Goal: Information Seeking & Learning: Check status

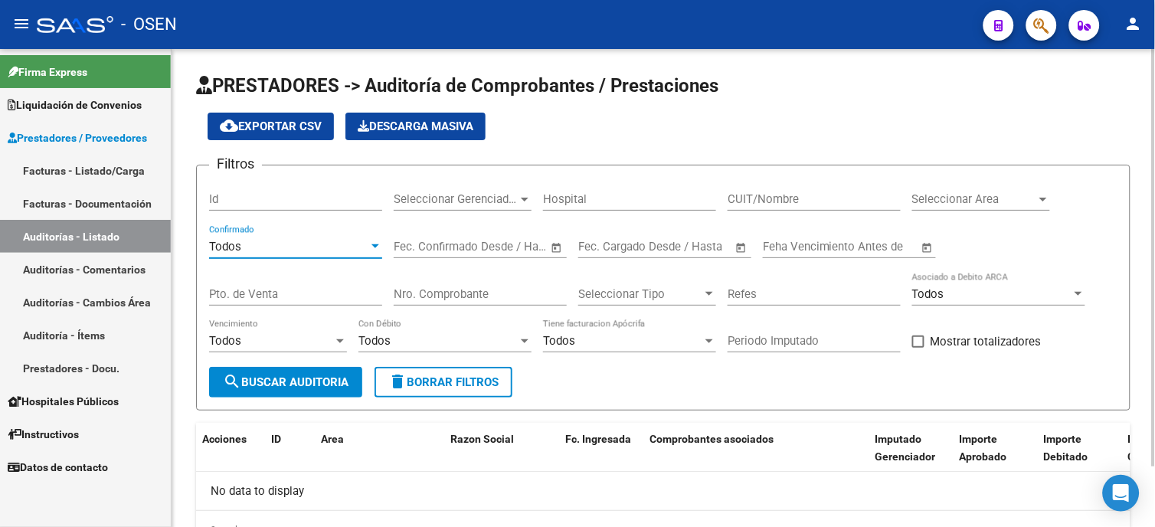
click at [308, 249] on div "Todos" at bounding box center [288, 247] width 159 height 14
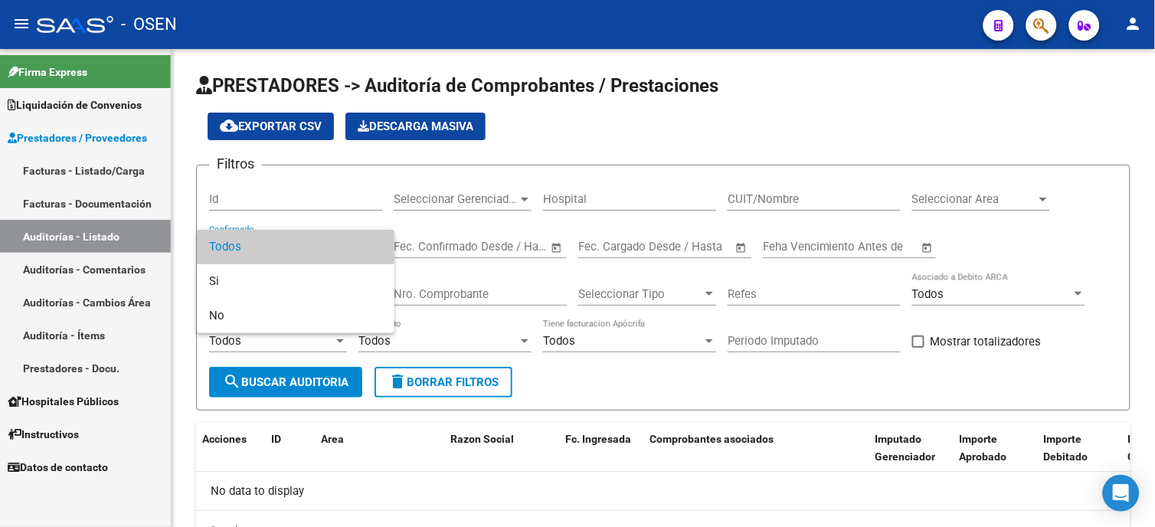
click at [308, 245] on span "Todos" at bounding box center [295, 247] width 173 height 34
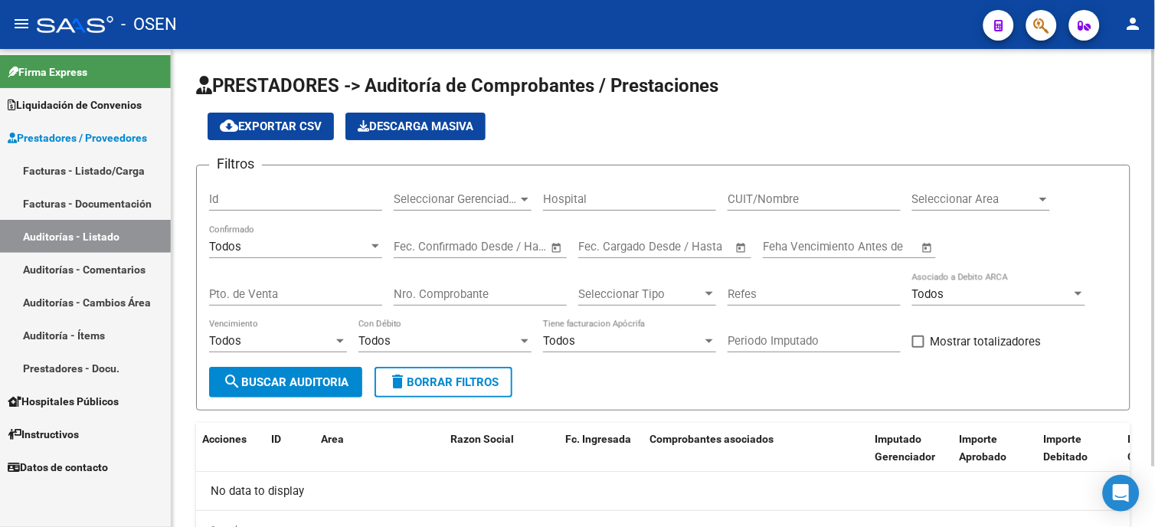
click at [493, 285] on div "Nro. Comprobante" at bounding box center [480, 289] width 173 height 33
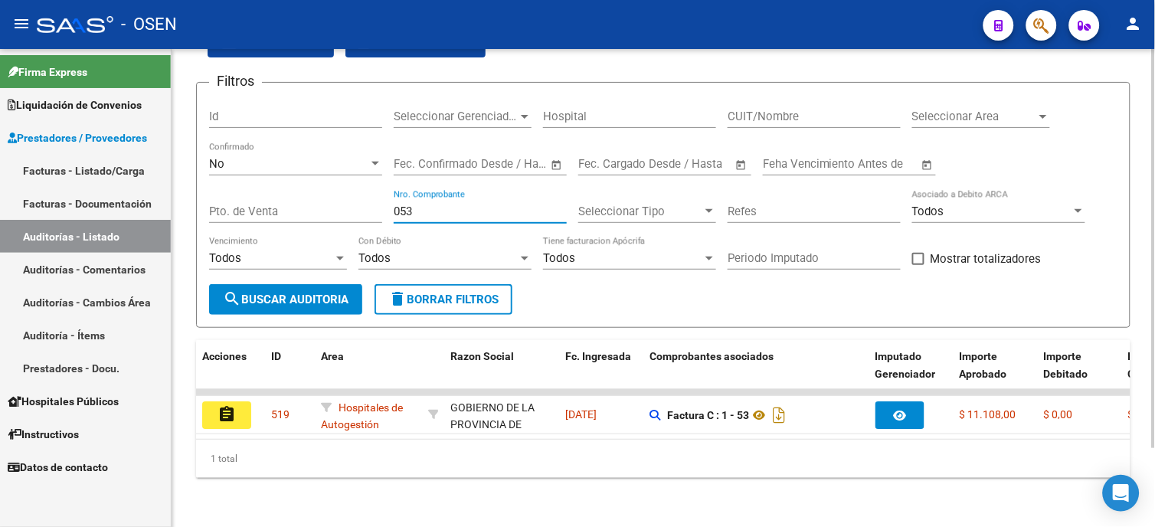
scroll to position [95, 0]
type input "053"
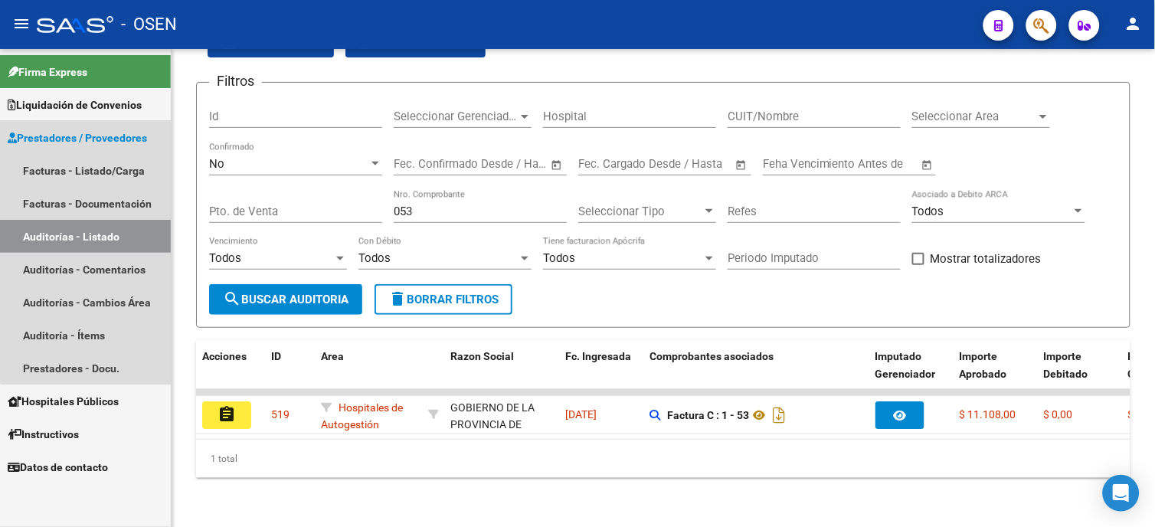
click at [112, 140] on span "Prestadores / Proveedores" at bounding box center [77, 137] width 139 height 17
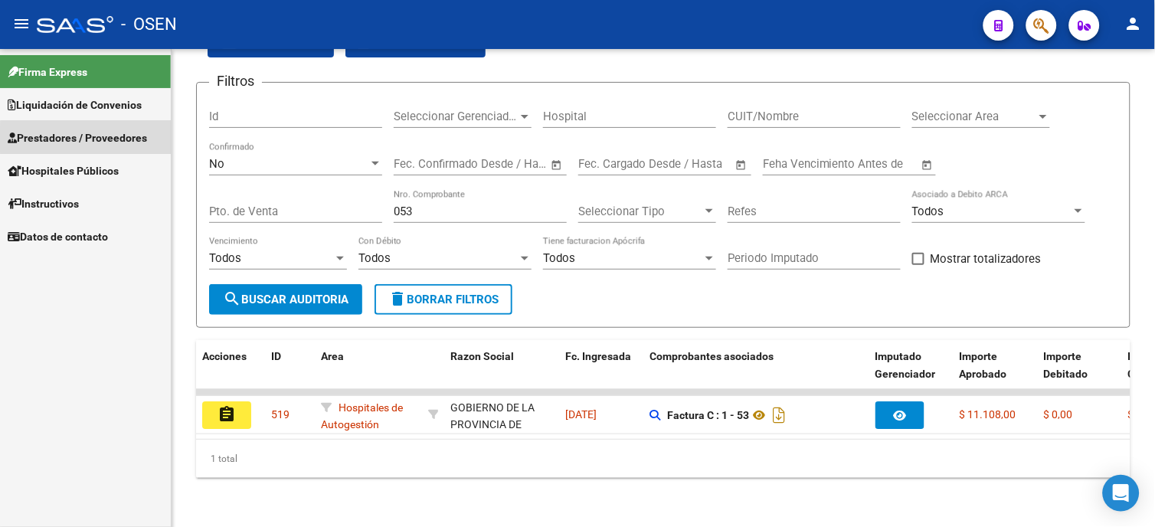
click at [113, 139] on span "Prestadores / Proveedores" at bounding box center [77, 137] width 139 height 17
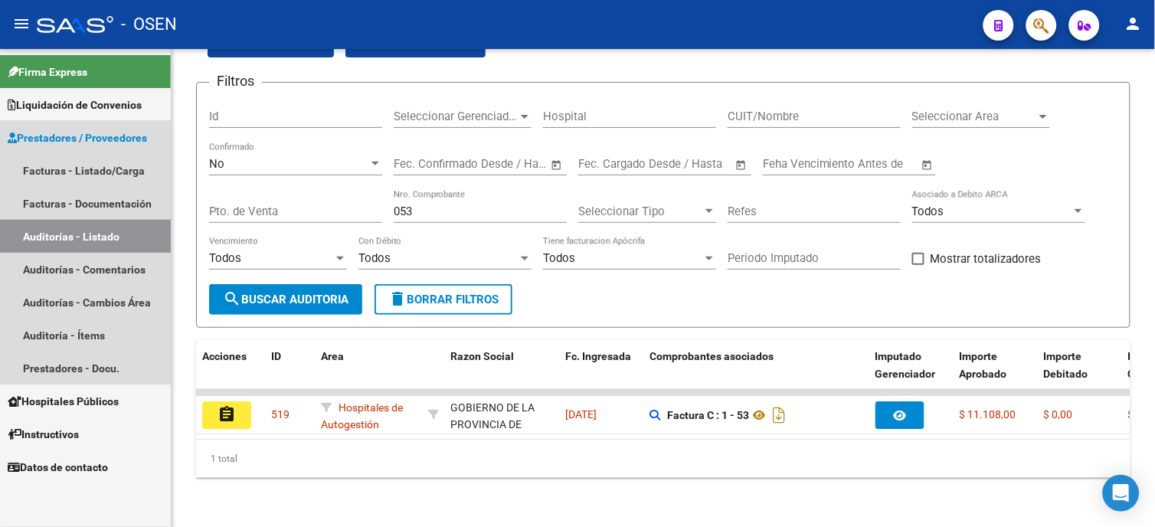
click at [104, 239] on link "Auditorías - Listado" at bounding box center [85, 236] width 171 height 33
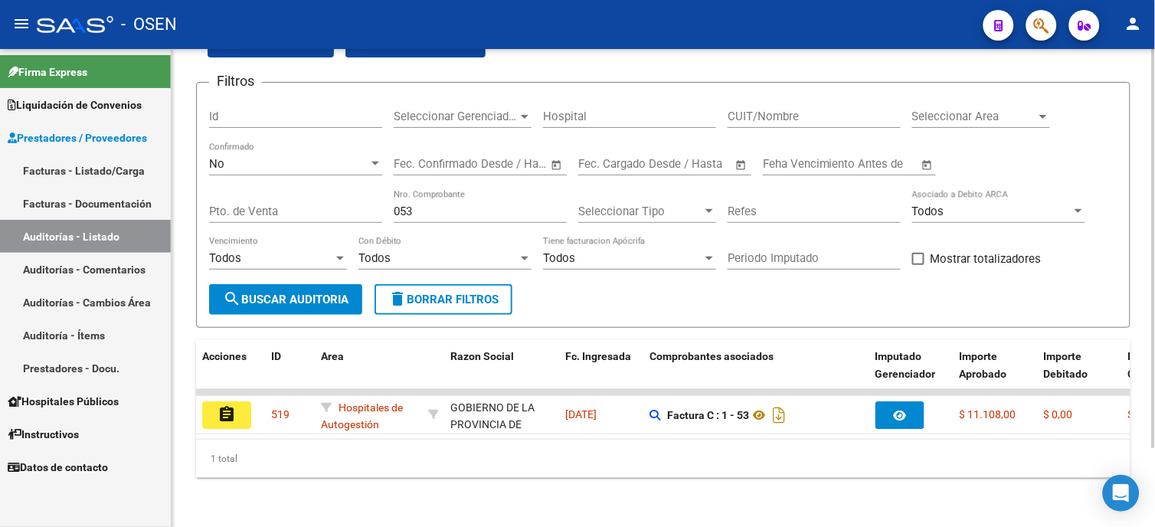
click at [306, 143] on div "No Confirmado" at bounding box center [295, 159] width 173 height 33
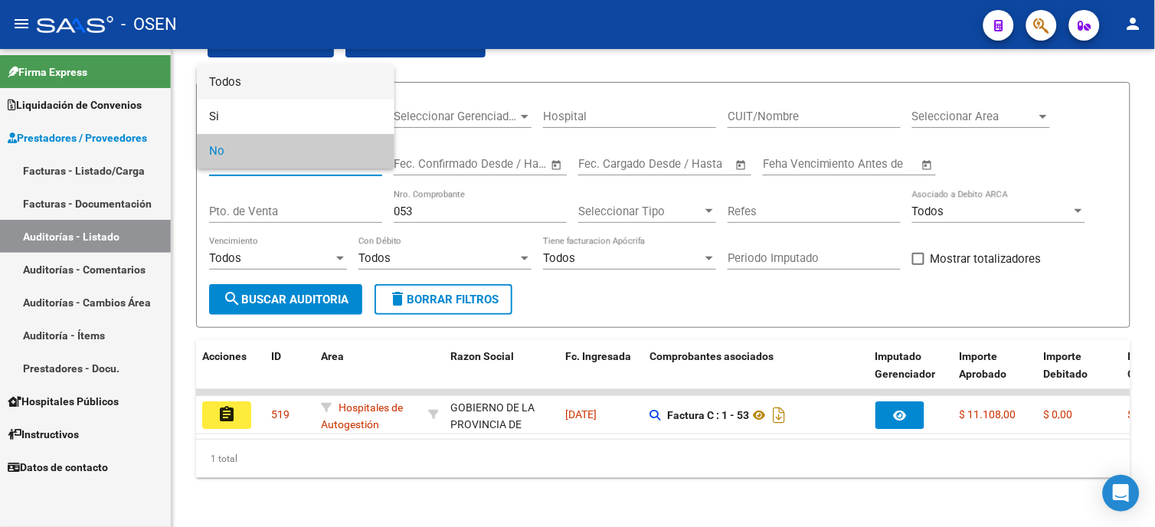
click at [305, 87] on span "Todos" at bounding box center [295, 82] width 173 height 34
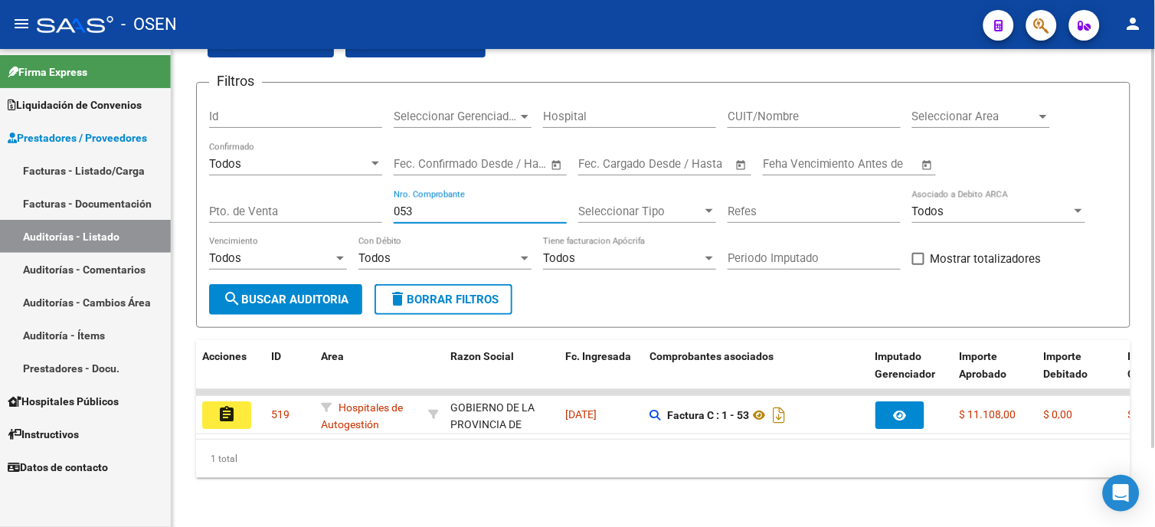
click at [449, 205] on input "053" at bounding box center [480, 212] width 173 height 14
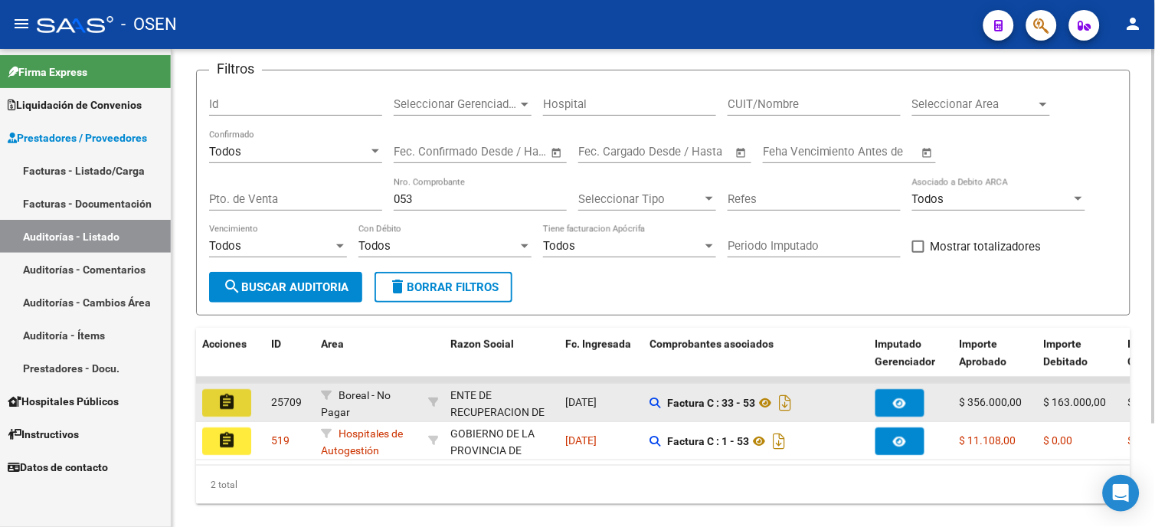
click at [231, 414] on button "assignment" at bounding box center [226, 403] width 49 height 28
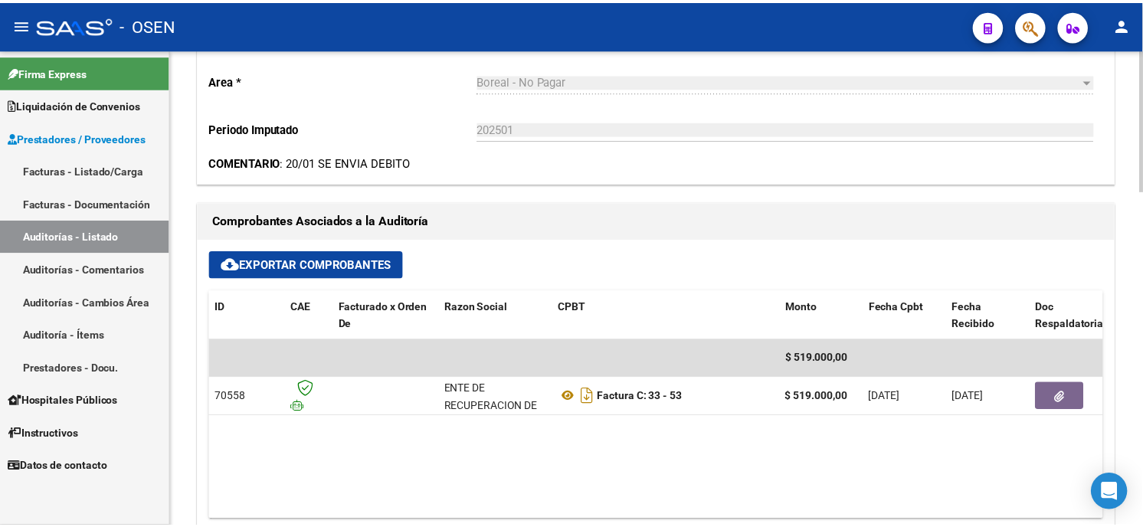
scroll to position [595, 0]
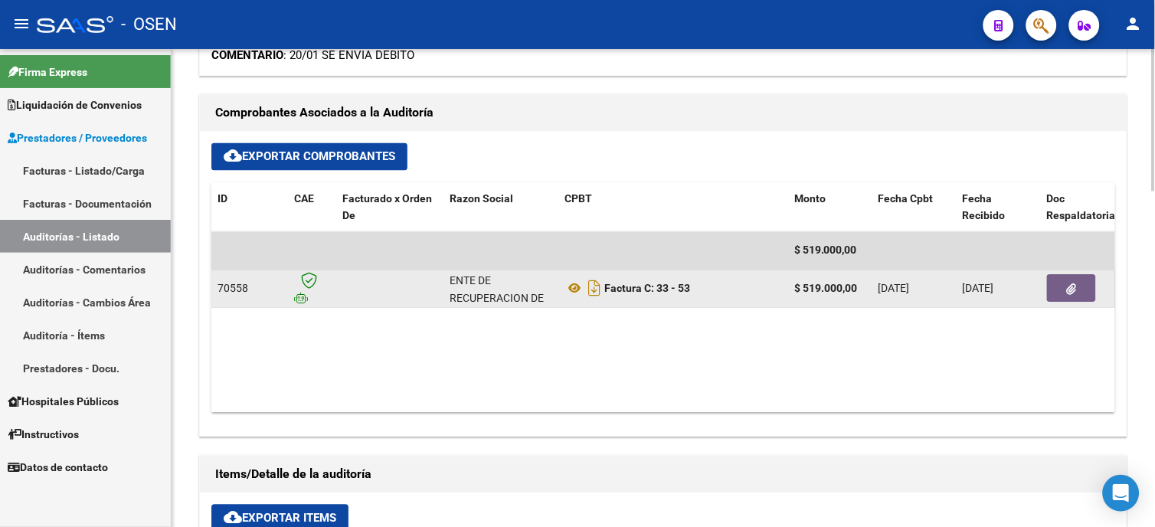
click at [1074, 284] on icon "button" at bounding box center [1072, 289] width 10 height 11
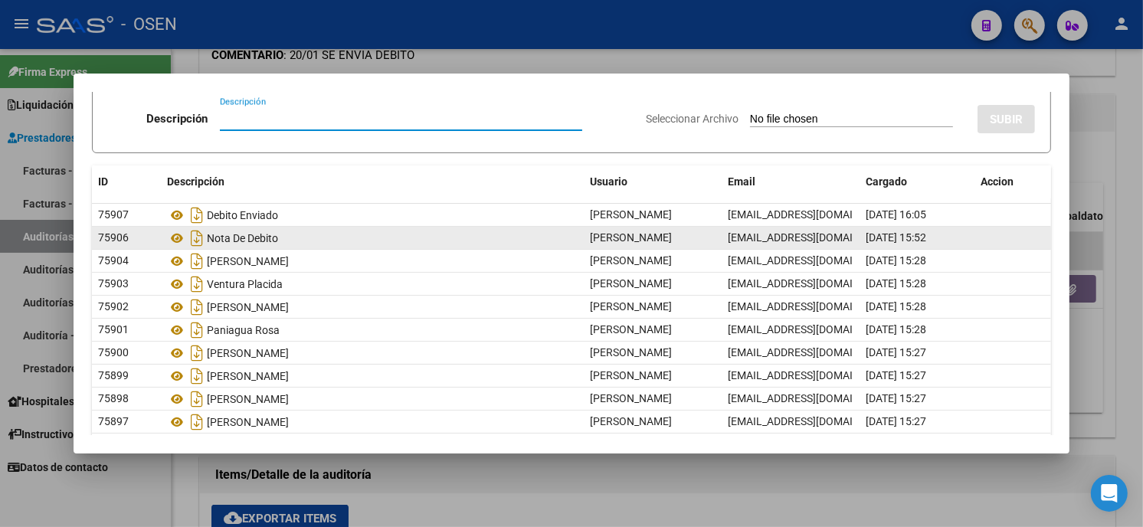
scroll to position [85, 0]
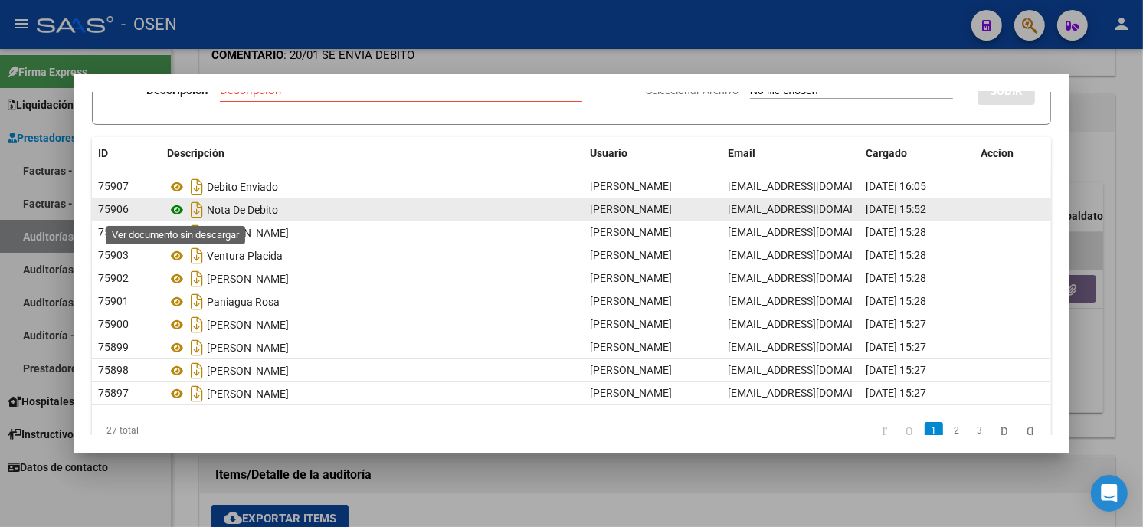
click at [172, 210] on icon at bounding box center [177, 210] width 20 height 18
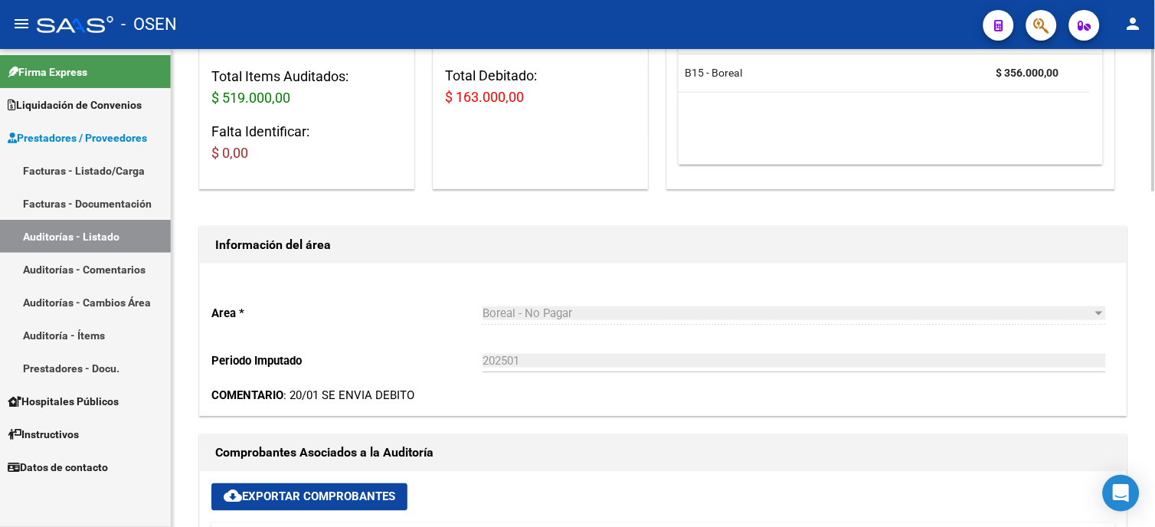
scroll to position [0, 0]
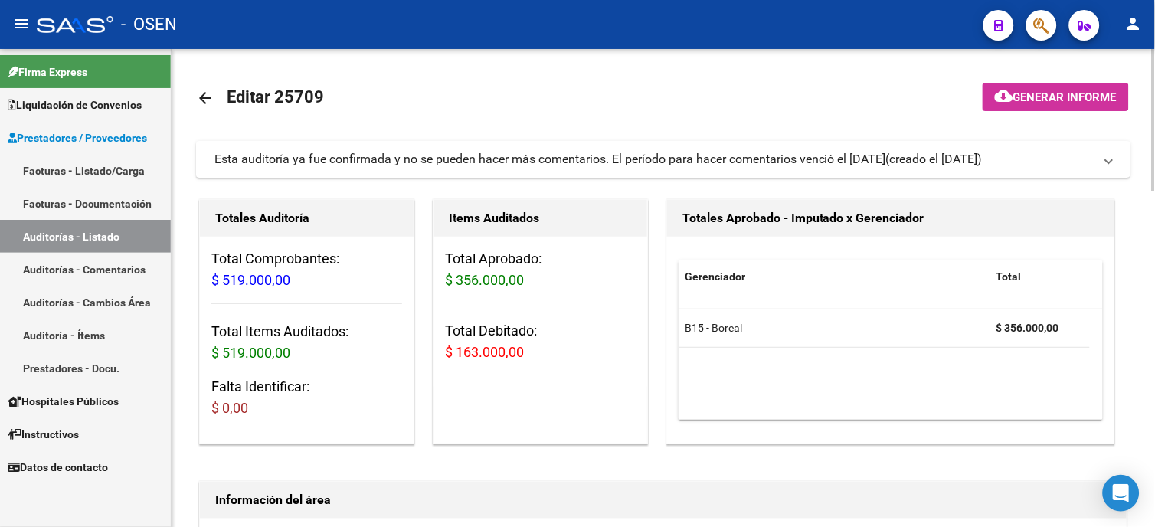
click at [207, 97] on mat-icon "arrow_back" at bounding box center [205, 98] width 18 height 18
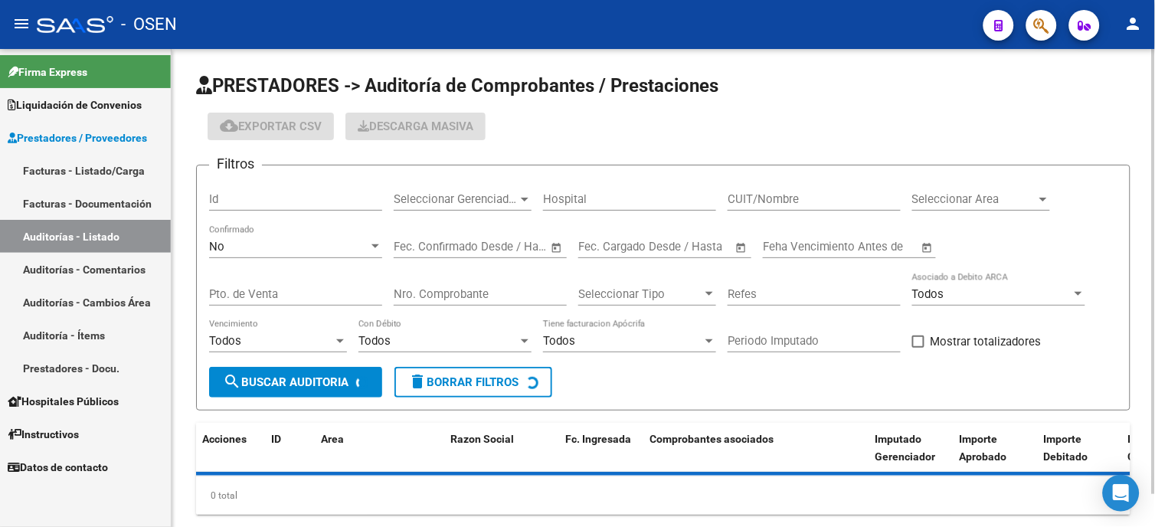
click at [310, 251] on div "No" at bounding box center [288, 247] width 159 height 14
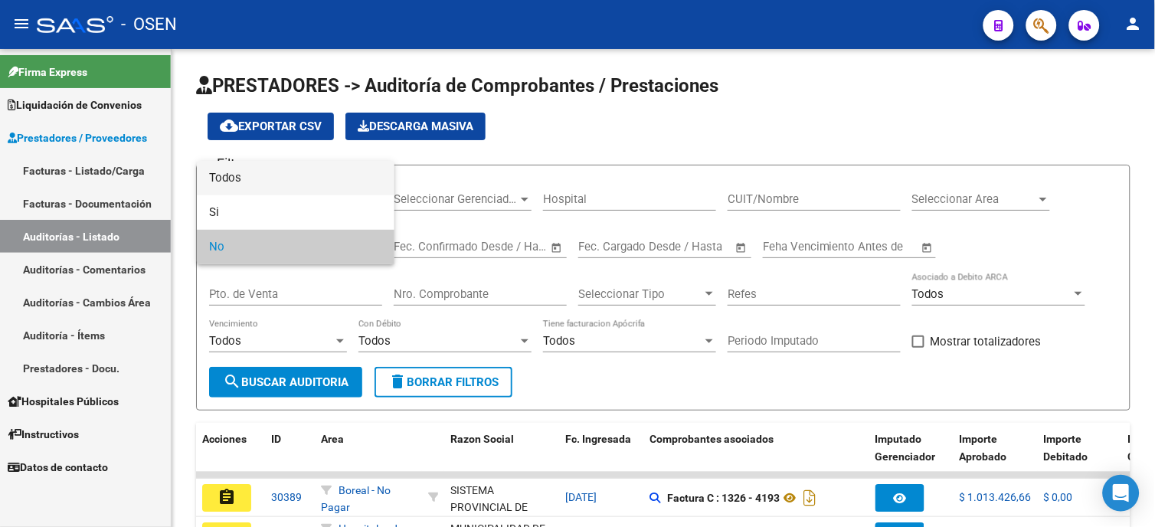
click at [299, 193] on span "Todos" at bounding box center [295, 178] width 173 height 34
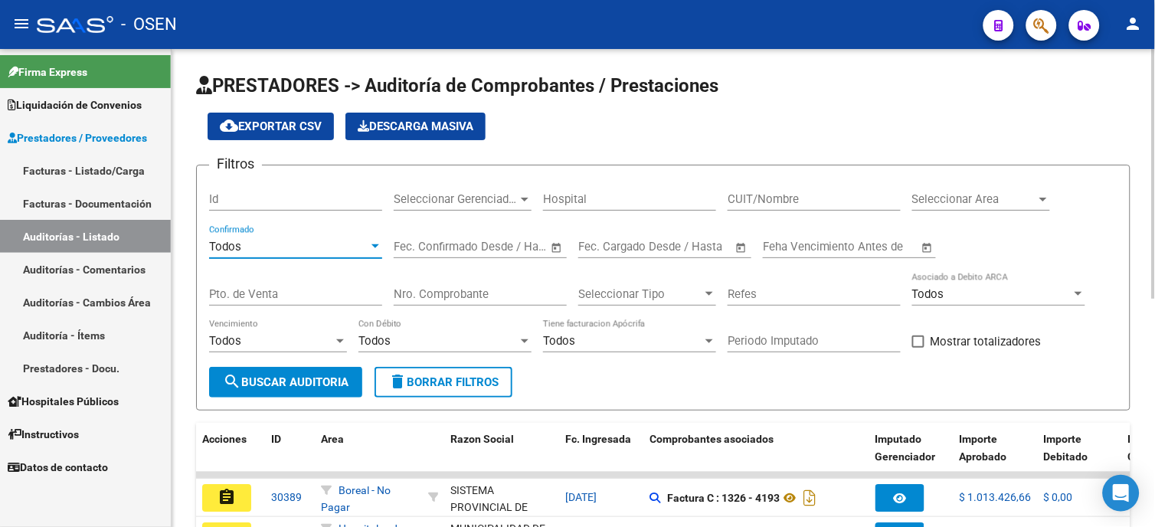
click at [460, 291] on input "Nro. Comprobante" at bounding box center [480, 294] width 173 height 14
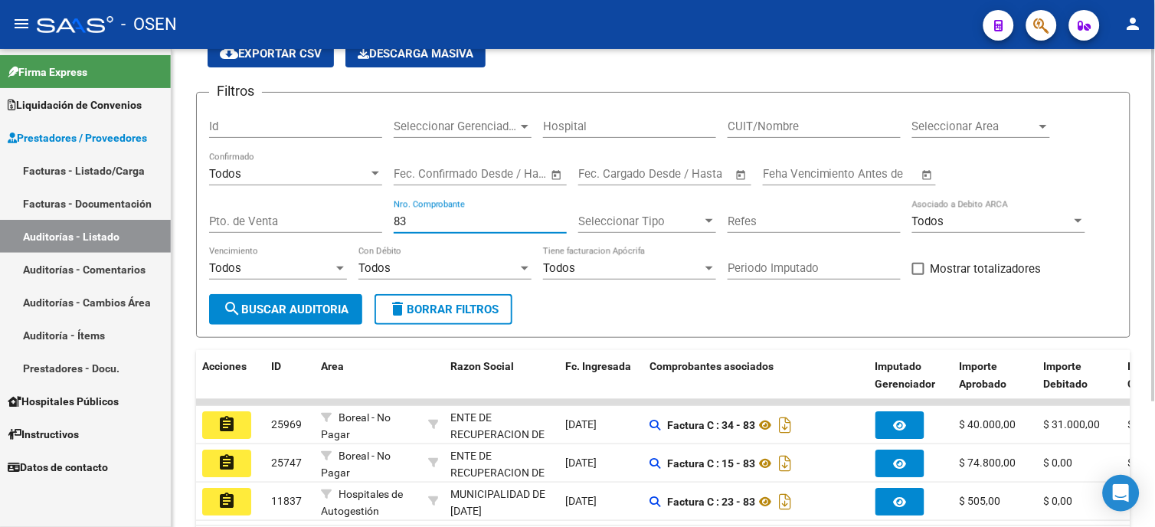
scroll to position [172, 0]
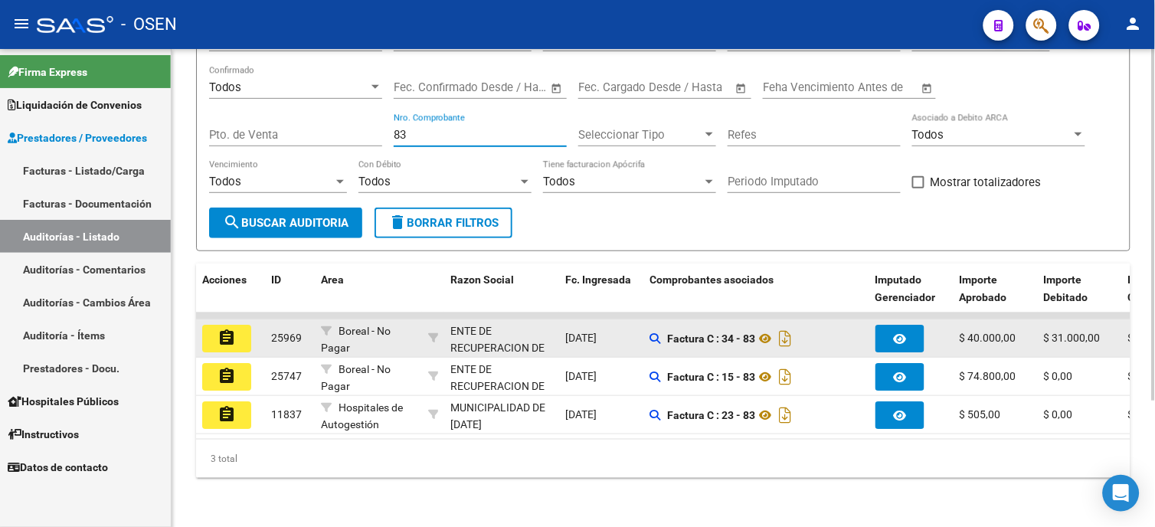
type input "83"
click at [238, 326] on button "assignment" at bounding box center [226, 339] width 49 height 28
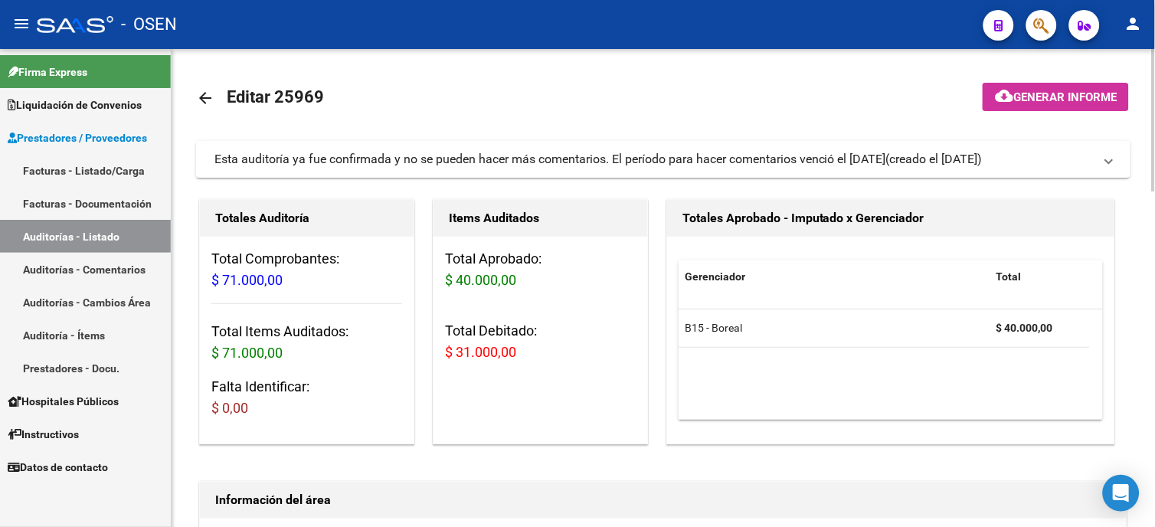
click at [659, 388] on div "Items Auditados Total Aprobado: $ 40.000,00 Total Debitado: $ 31.000,00" at bounding box center [547, 321] width 234 height 251
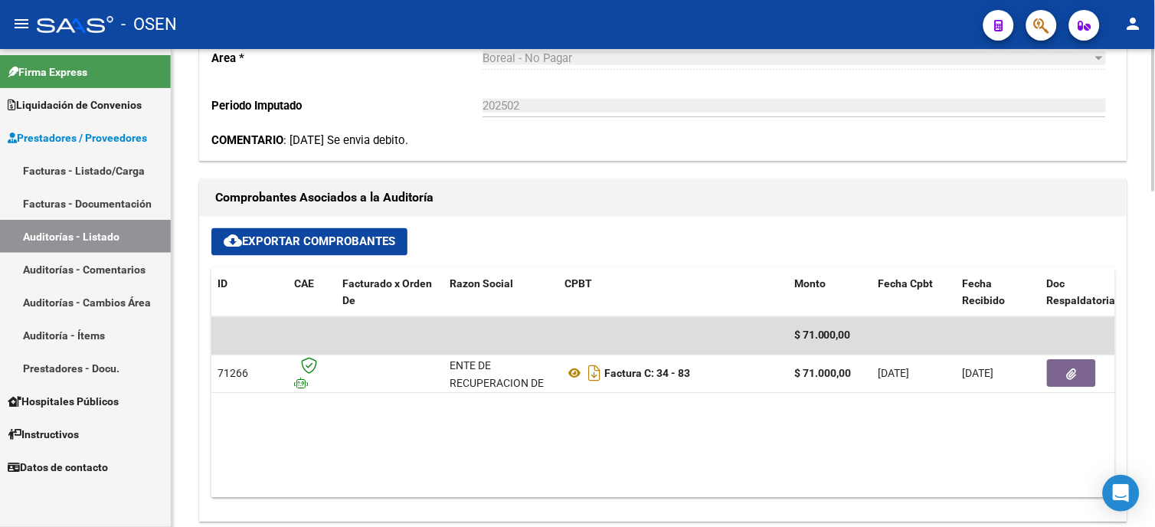
scroll to position [595, 0]
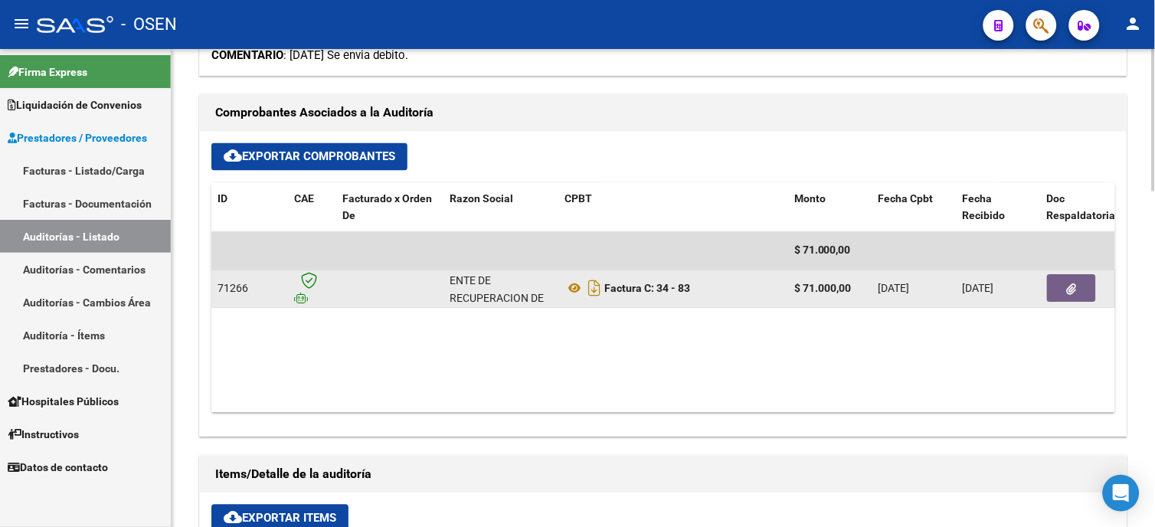
click at [1073, 282] on span "button" at bounding box center [1072, 289] width 10 height 14
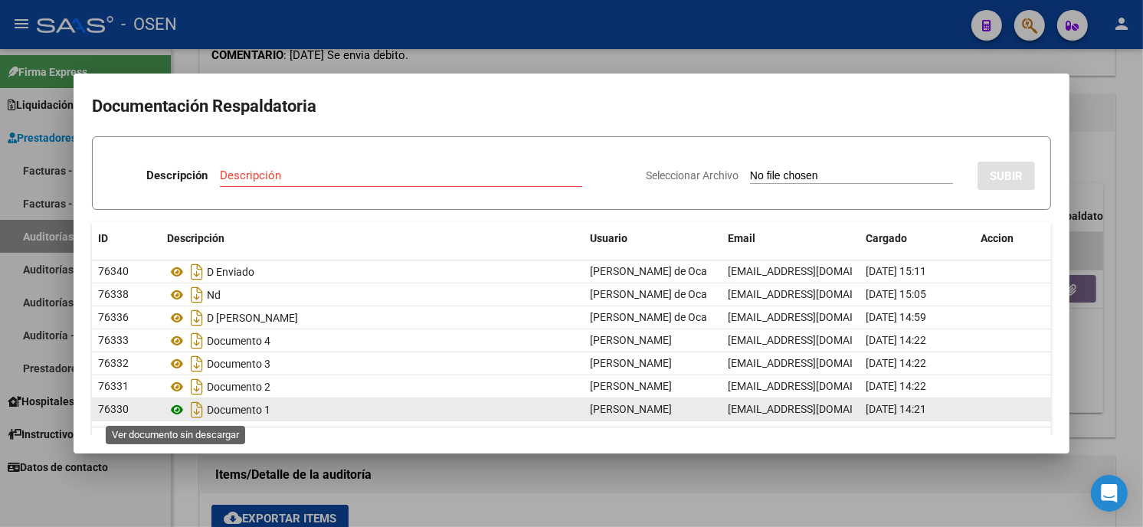
click at [172, 405] on icon at bounding box center [177, 410] width 20 height 18
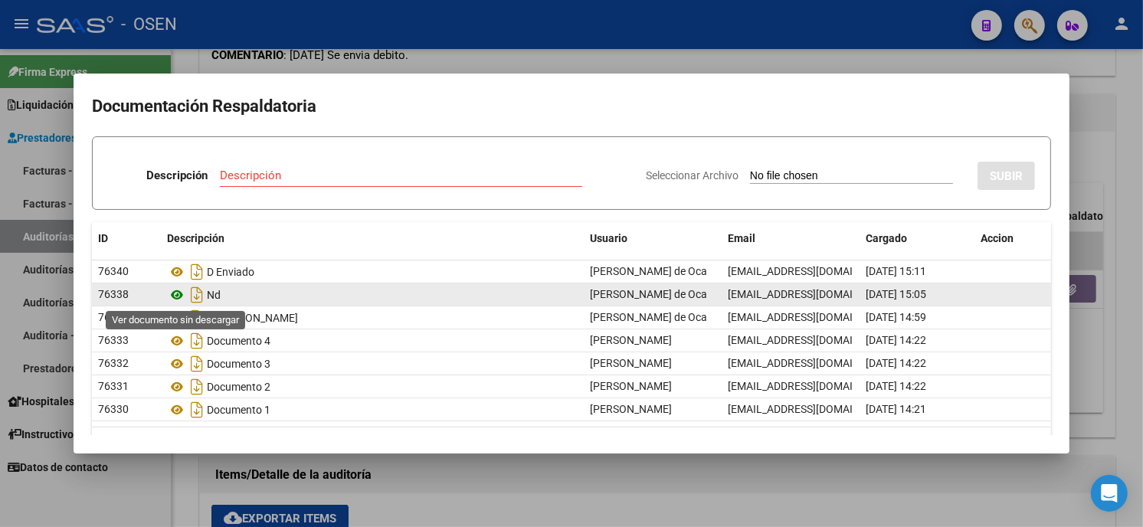
click at [179, 301] on icon at bounding box center [177, 295] width 20 height 18
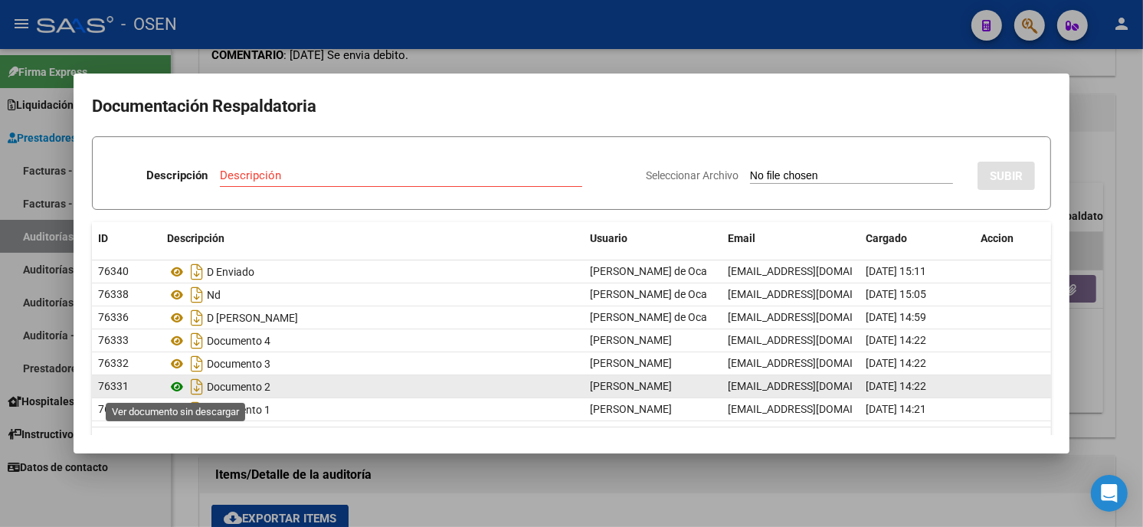
click at [178, 388] on icon at bounding box center [177, 387] width 20 height 18
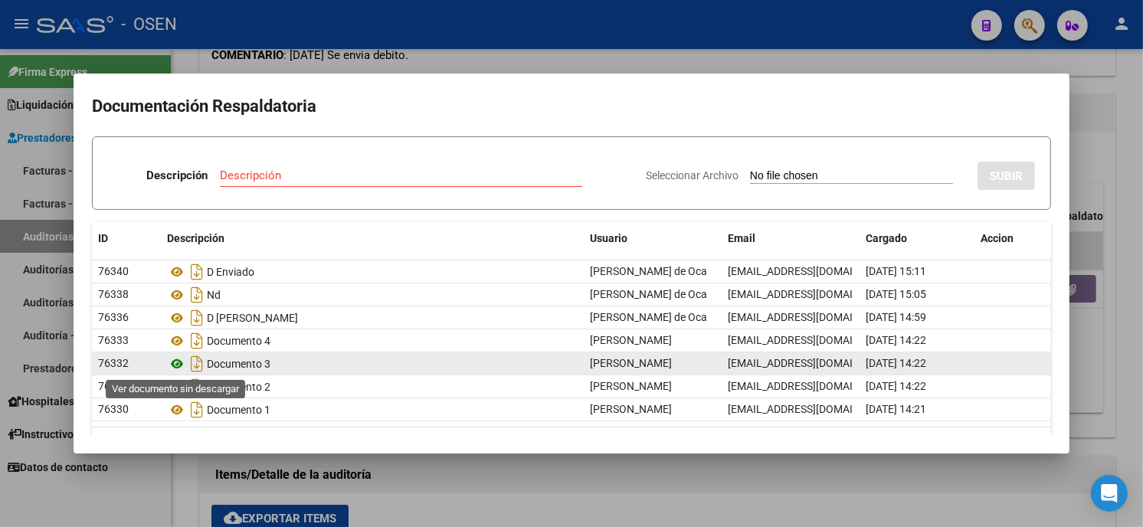
click at [173, 362] on icon at bounding box center [177, 364] width 20 height 18
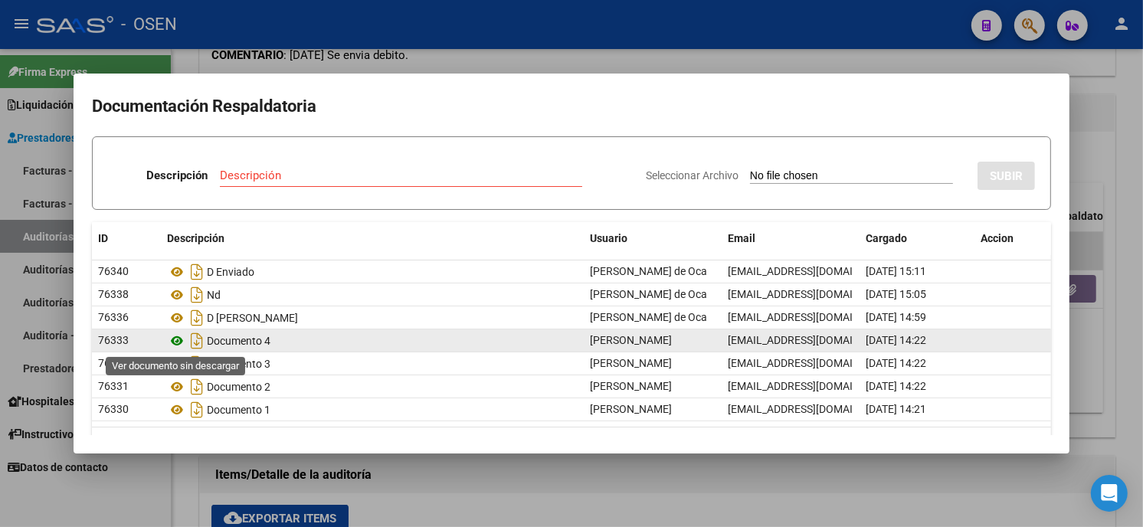
click at [175, 340] on icon at bounding box center [177, 341] width 20 height 18
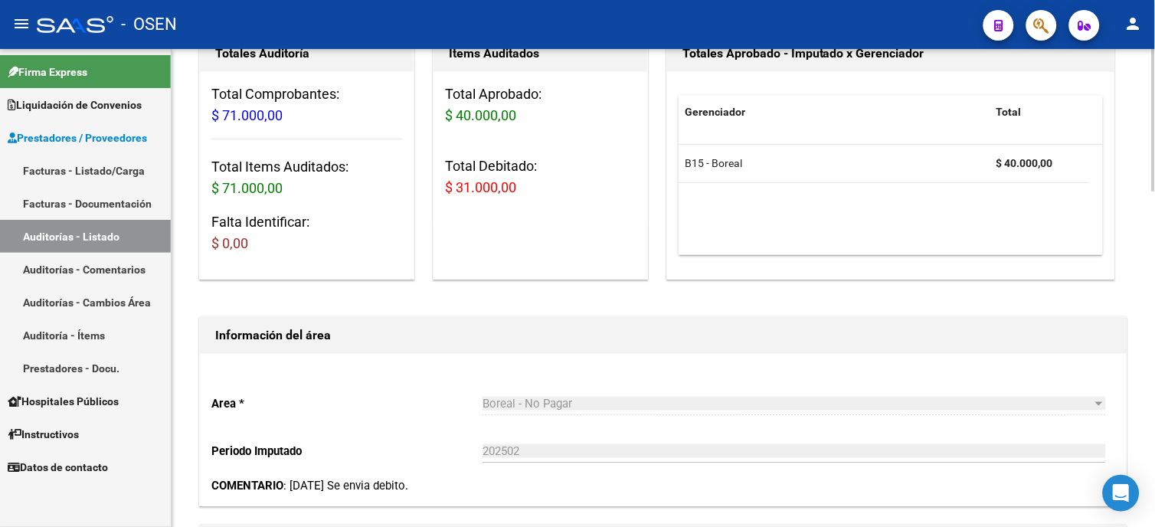
scroll to position [0, 0]
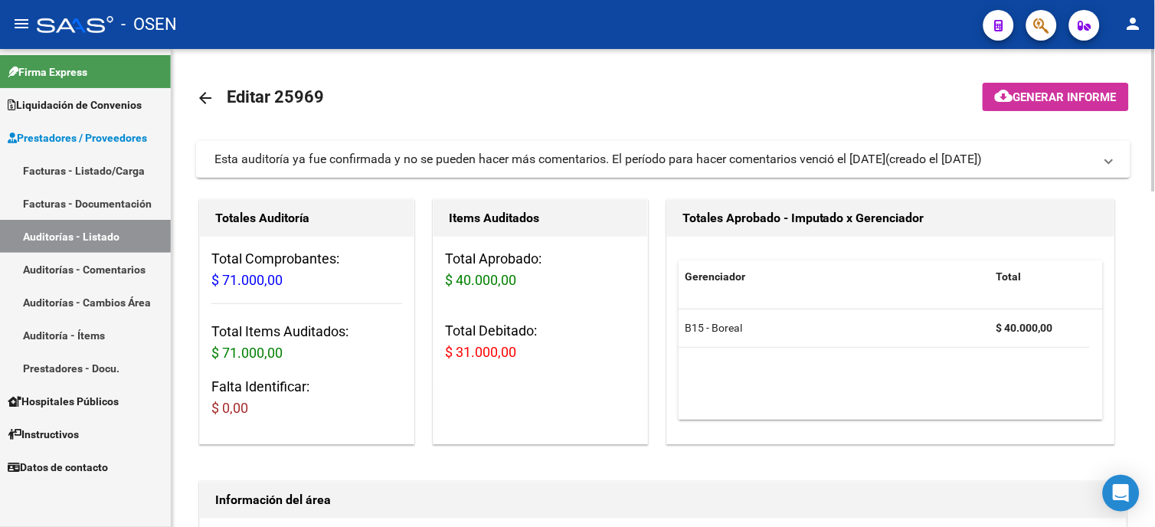
click at [207, 100] on mat-icon "arrow_back" at bounding box center [205, 98] width 18 height 18
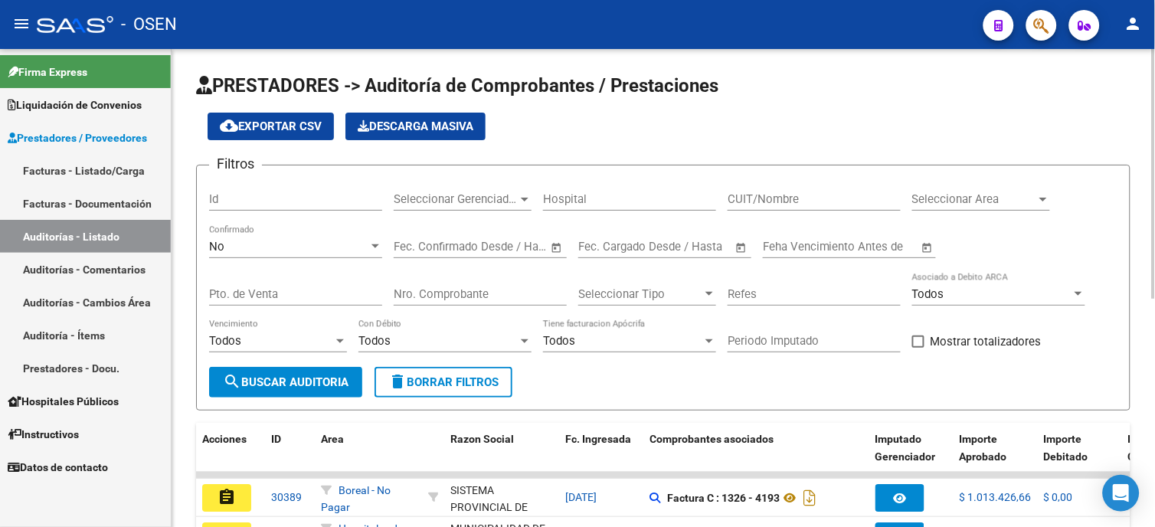
click at [286, 232] on div "No Confirmado" at bounding box center [295, 241] width 173 height 33
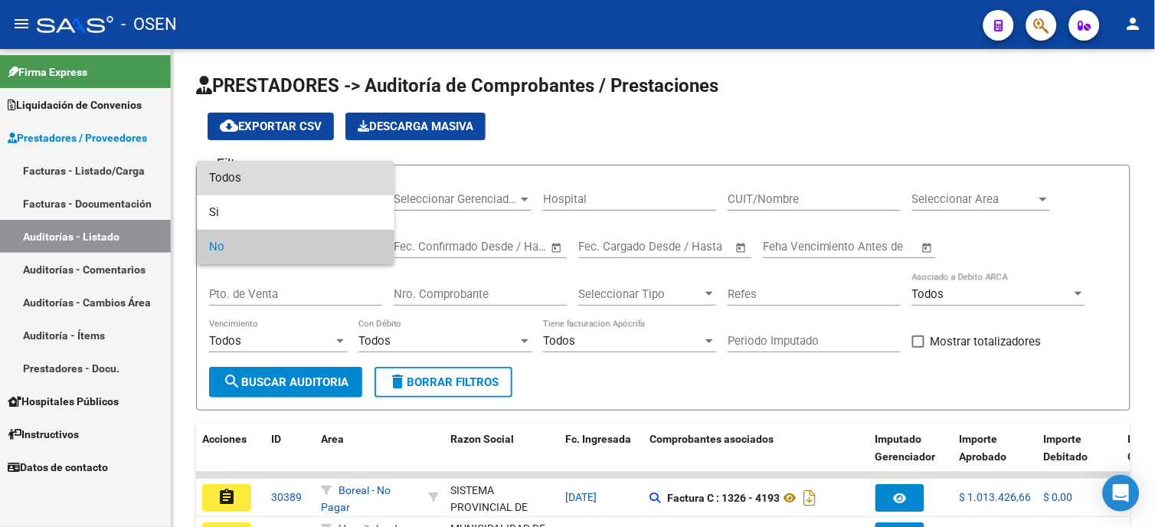
click at [291, 181] on span "Todos" at bounding box center [295, 178] width 173 height 34
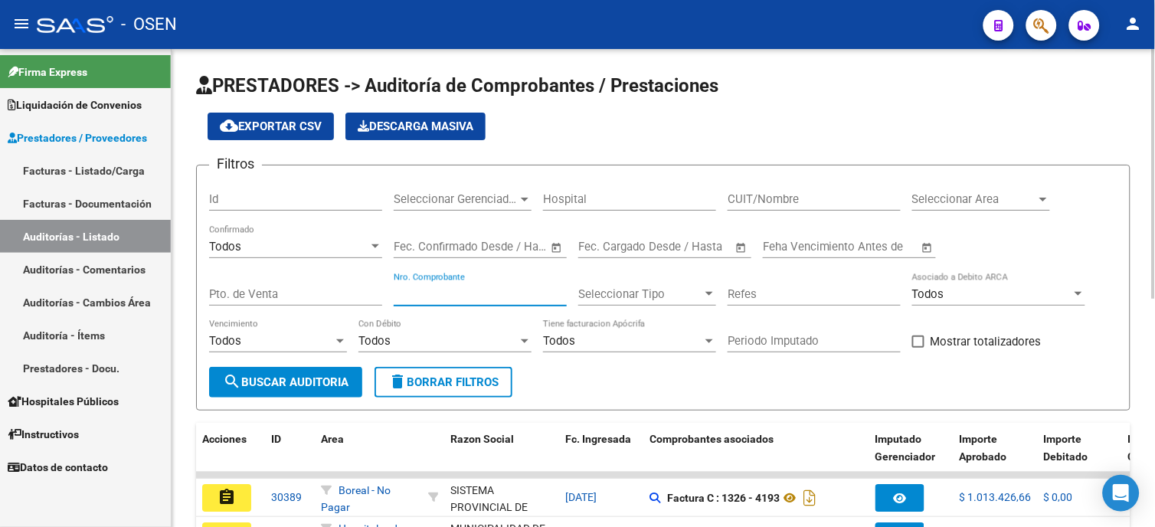
click at [421, 293] on input "Nro. Comprobante" at bounding box center [480, 294] width 173 height 14
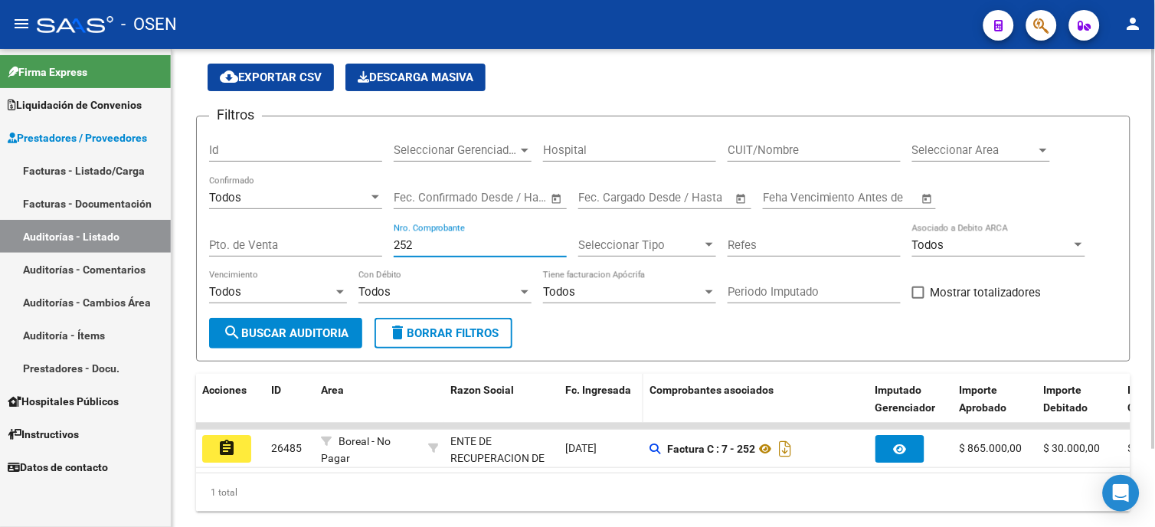
scroll to position [95, 0]
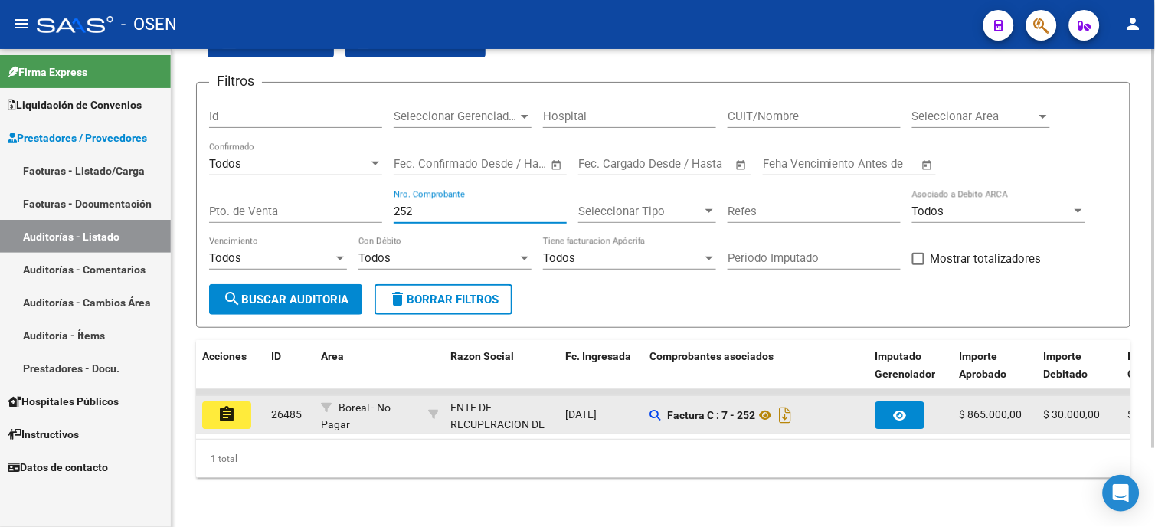
type input "252"
click at [218, 405] on mat-icon "assignment" at bounding box center [227, 414] width 18 height 18
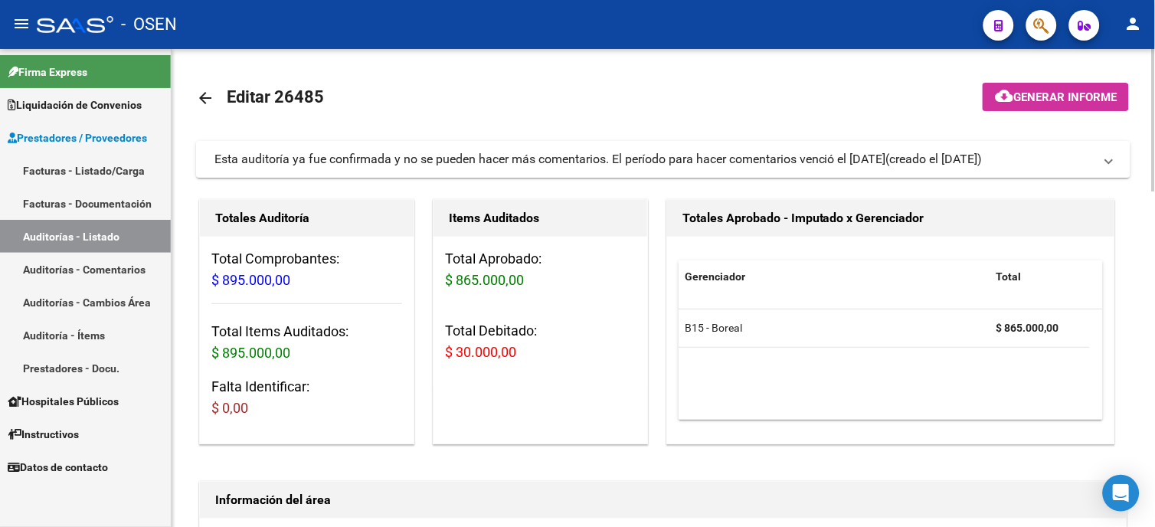
click at [201, 95] on mat-icon "arrow_back" at bounding box center [205, 98] width 18 height 18
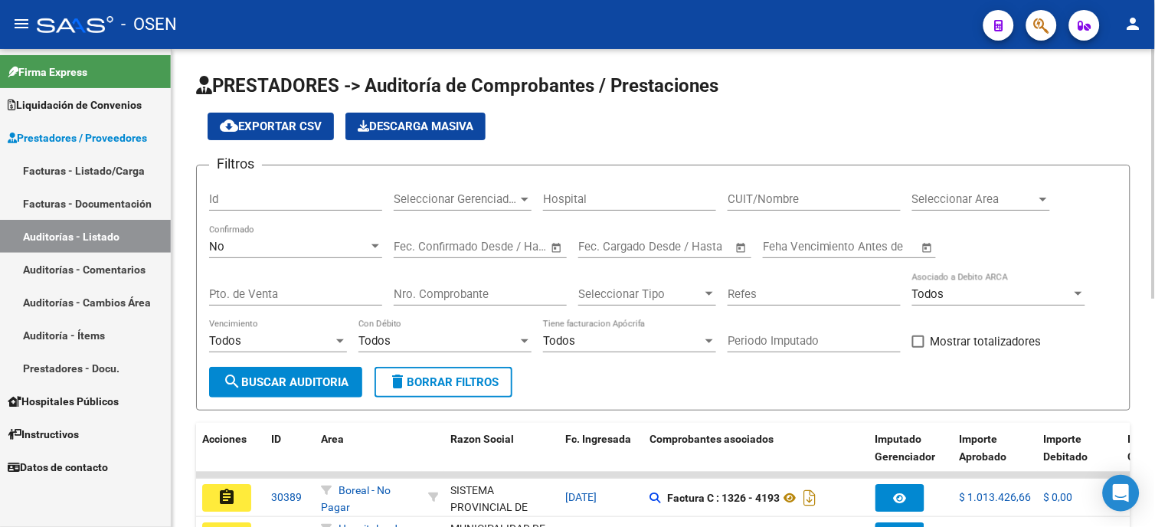
click at [315, 246] on div "No" at bounding box center [288, 247] width 159 height 14
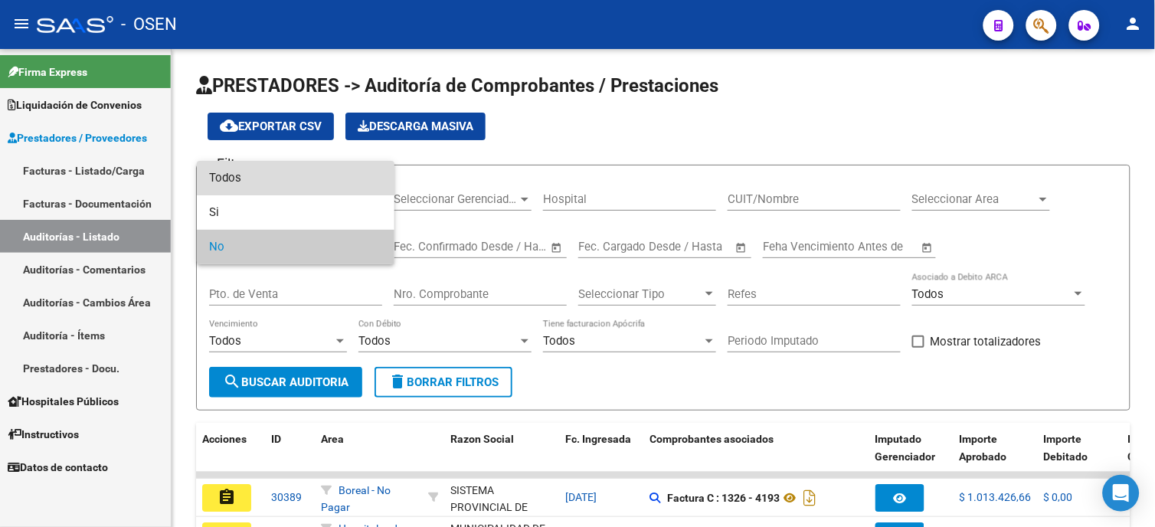
click at [310, 182] on span "Todos" at bounding box center [295, 178] width 173 height 34
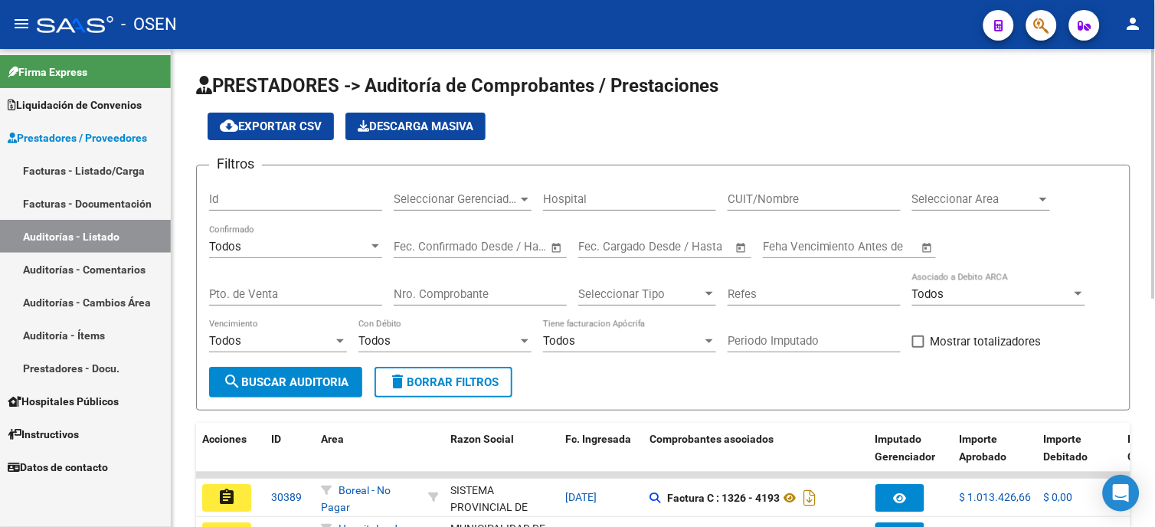
click at [470, 286] on div "Nro. Comprobante" at bounding box center [480, 289] width 173 height 33
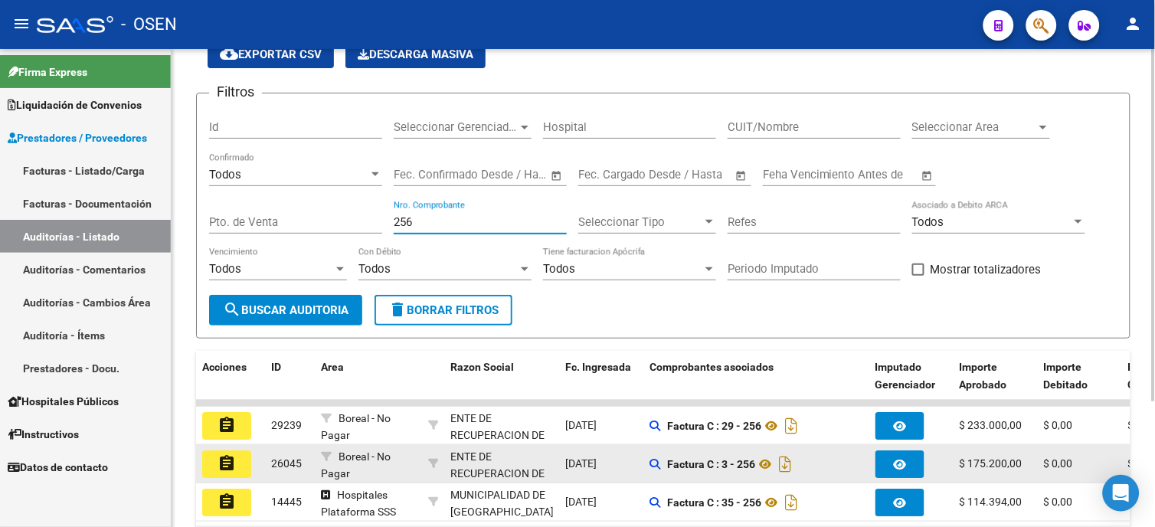
scroll to position [170, 0]
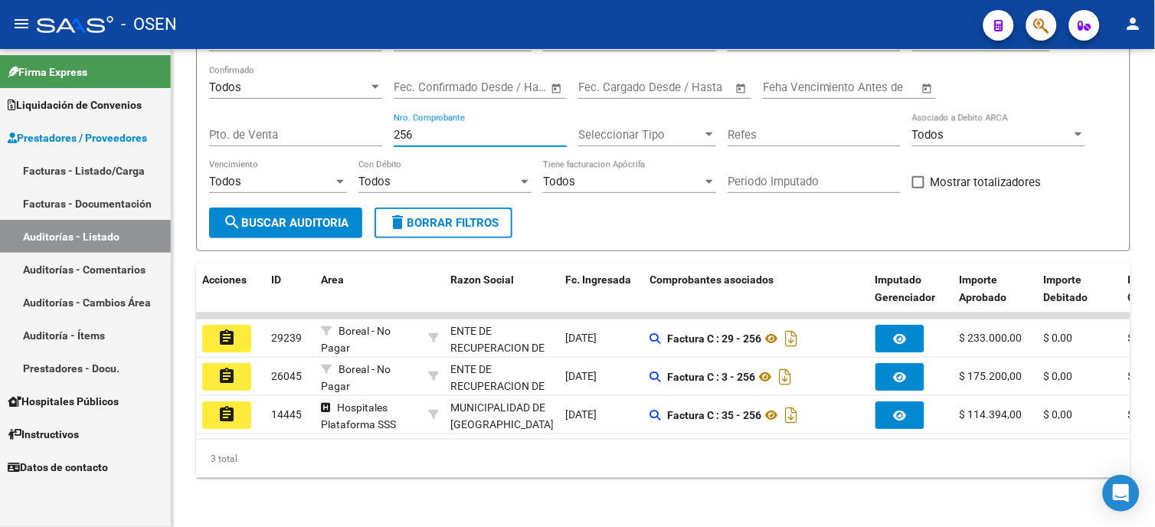
type input "256"
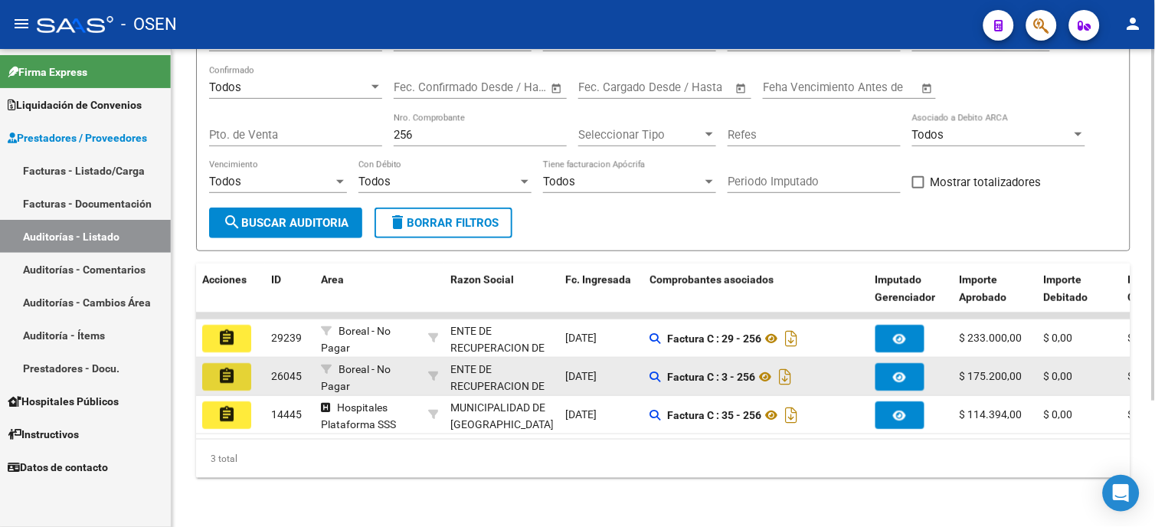
click at [238, 363] on button "assignment" at bounding box center [226, 377] width 49 height 28
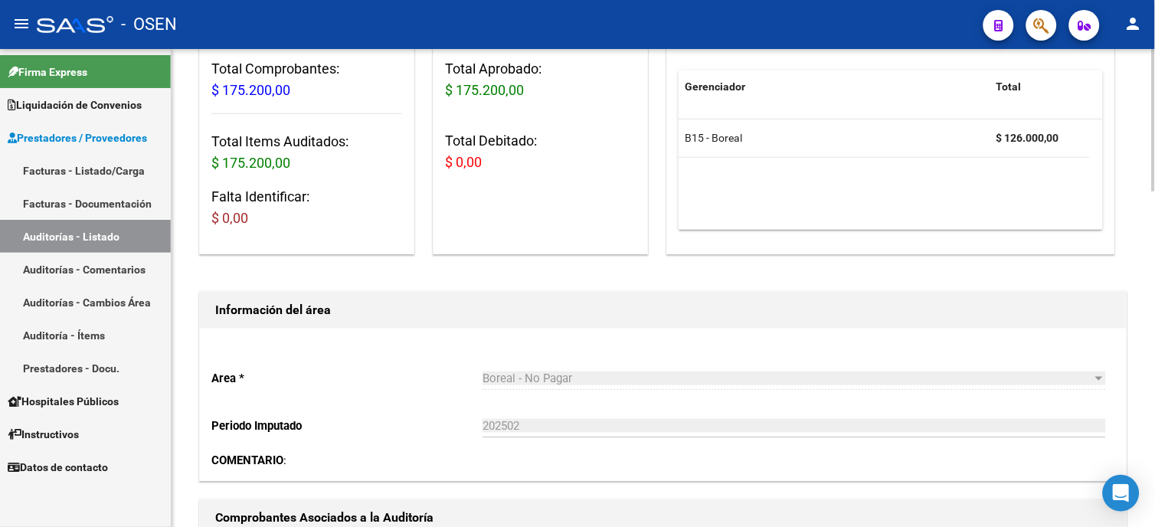
scroll to position [425, 0]
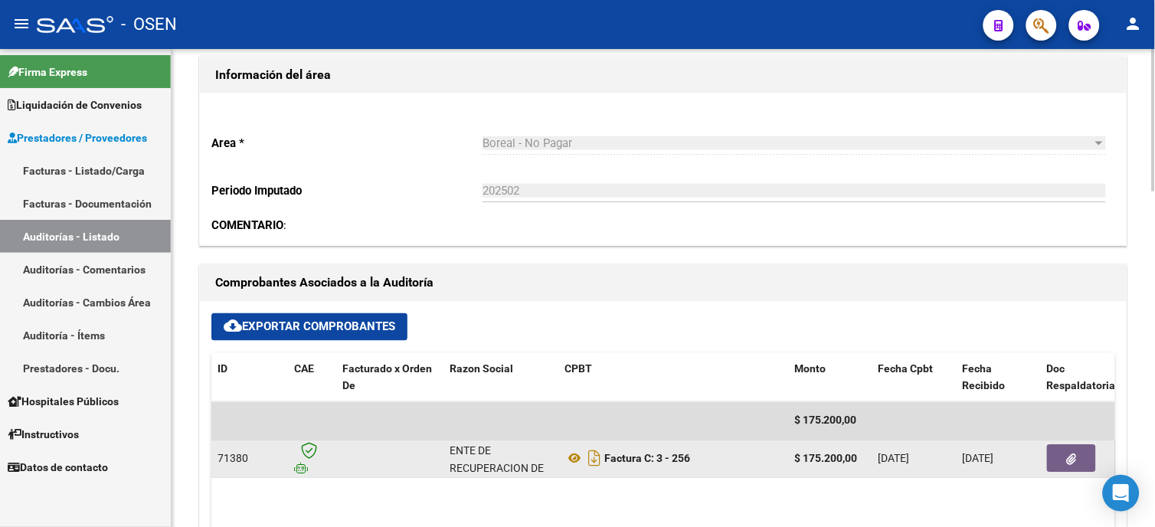
click at [1068, 469] on button "button" at bounding box center [1071, 459] width 49 height 28
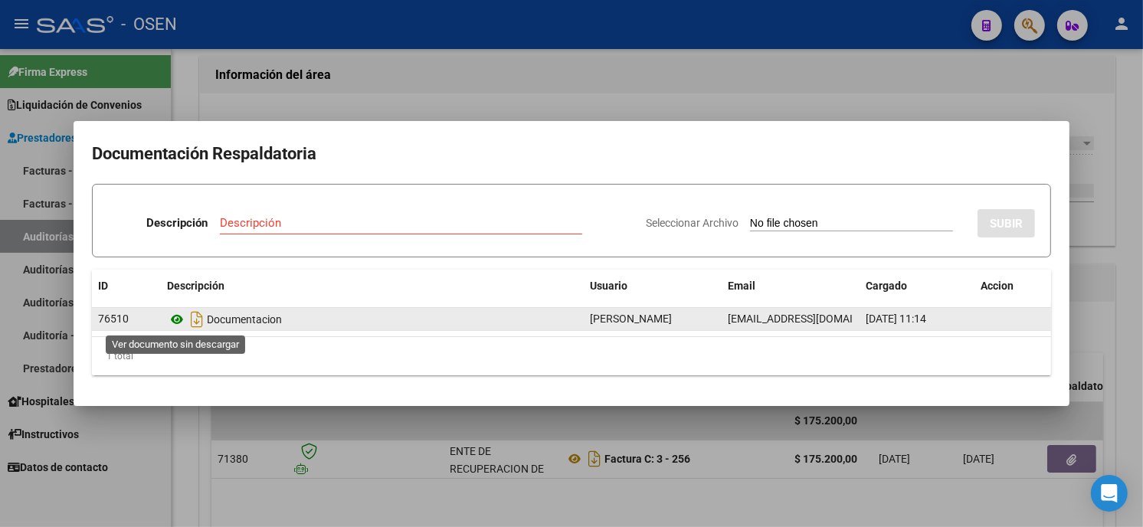
click at [173, 317] on icon at bounding box center [177, 319] width 20 height 18
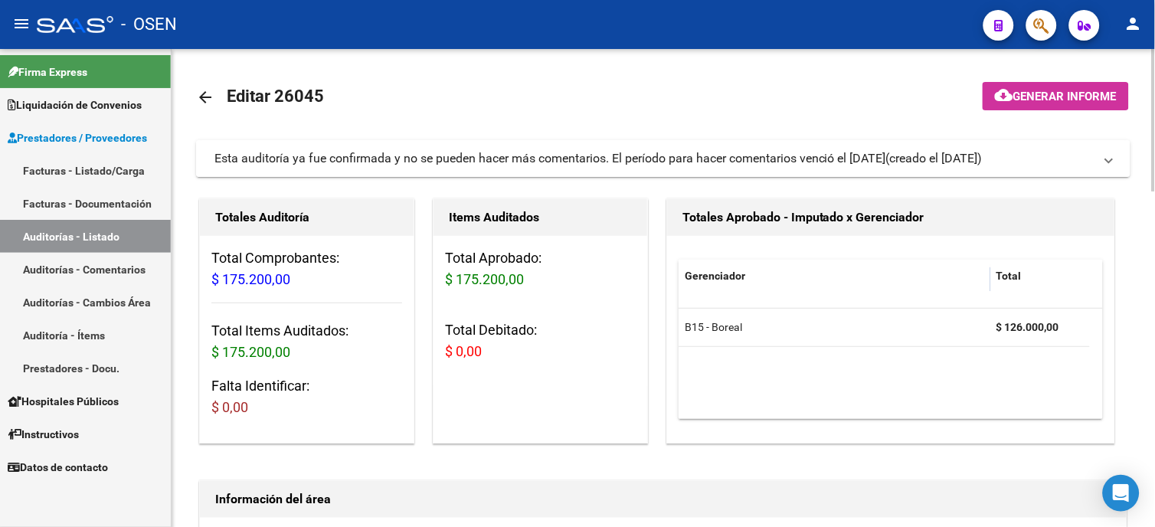
scroll to position [0, 0]
click at [209, 103] on mat-icon "arrow_back" at bounding box center [205, 98] width 18 height 18
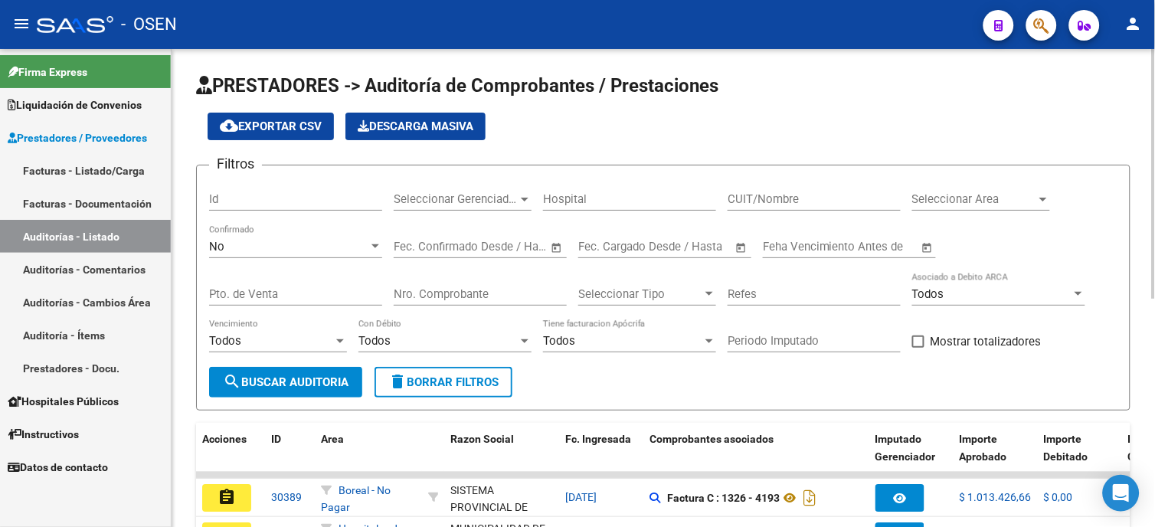
click at [262, 226] on div "No Confirmado" at bounding box center [295, 241] width 173 height 33
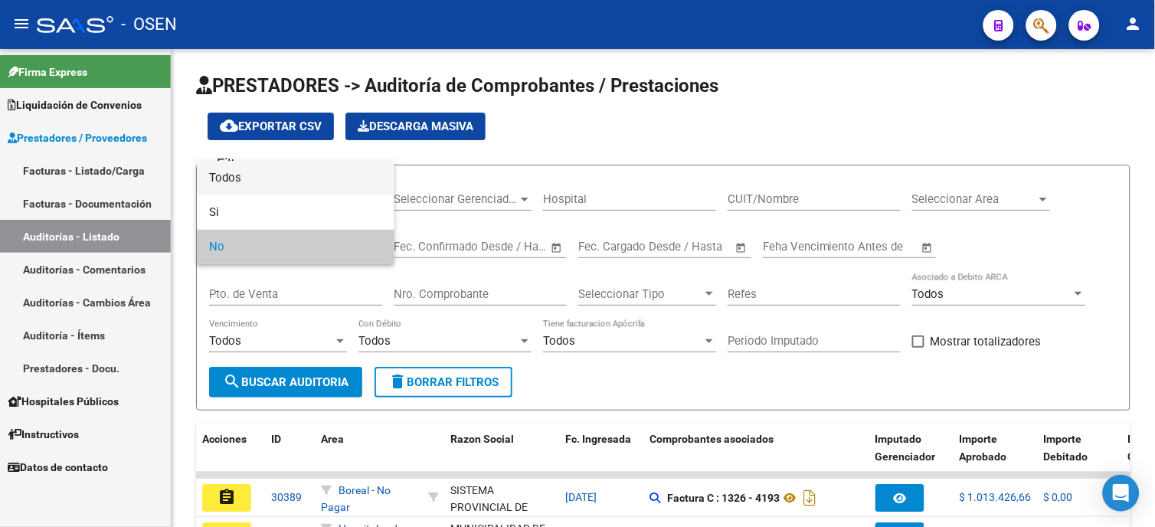
click at [273, 171] on span "Todos" at bounding box center [295, 178] width 173 height 34
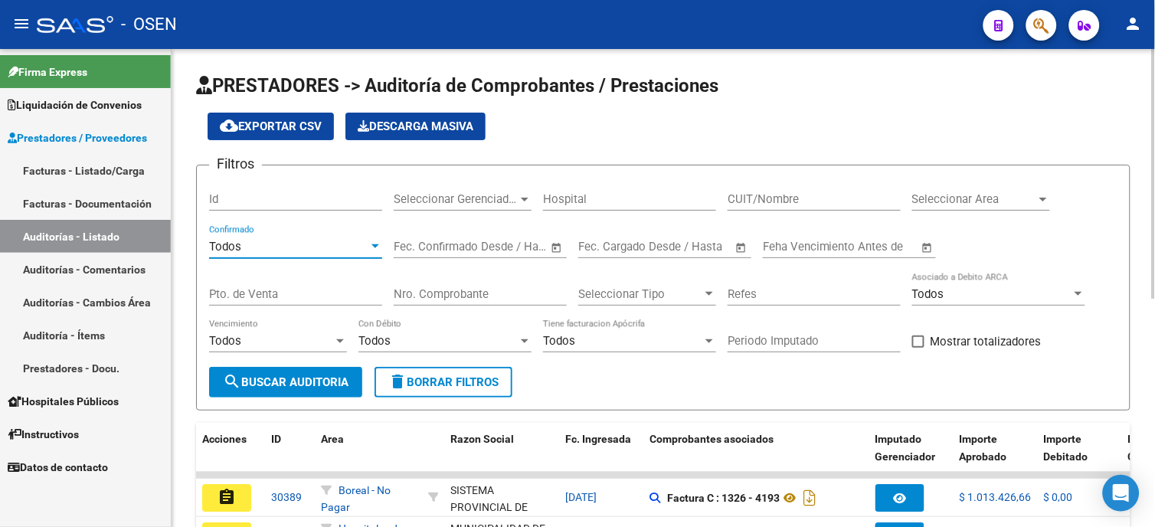
click at [416, 285] on div "Nro. Comprobante" at bounding box center [480, 289] width 173 height 33
click at [418, 293] on input "Nro. Comprobante" at bounding box center [480, 294] width 173 height 14
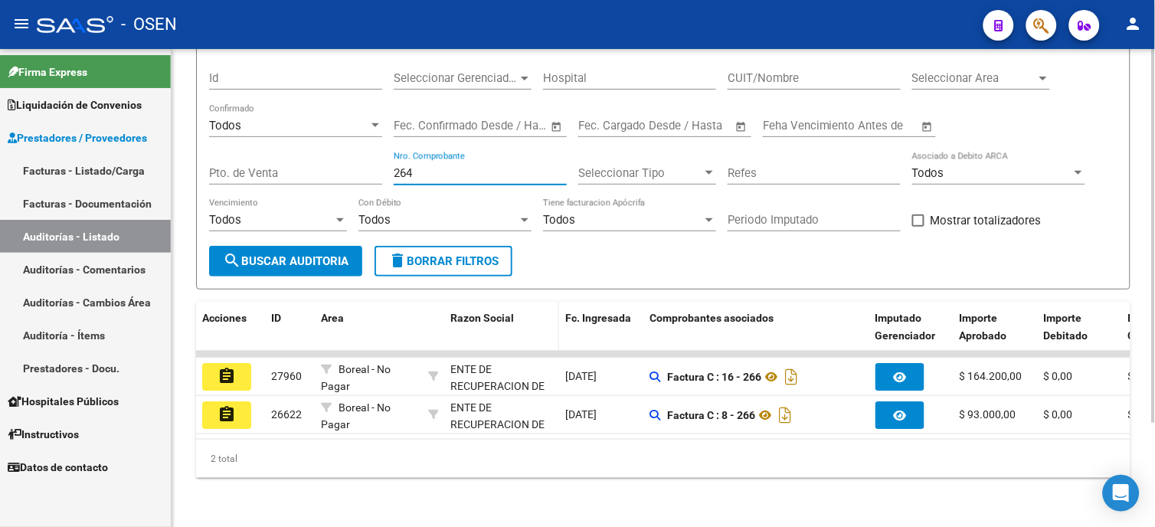
scroll to position [133, 0]
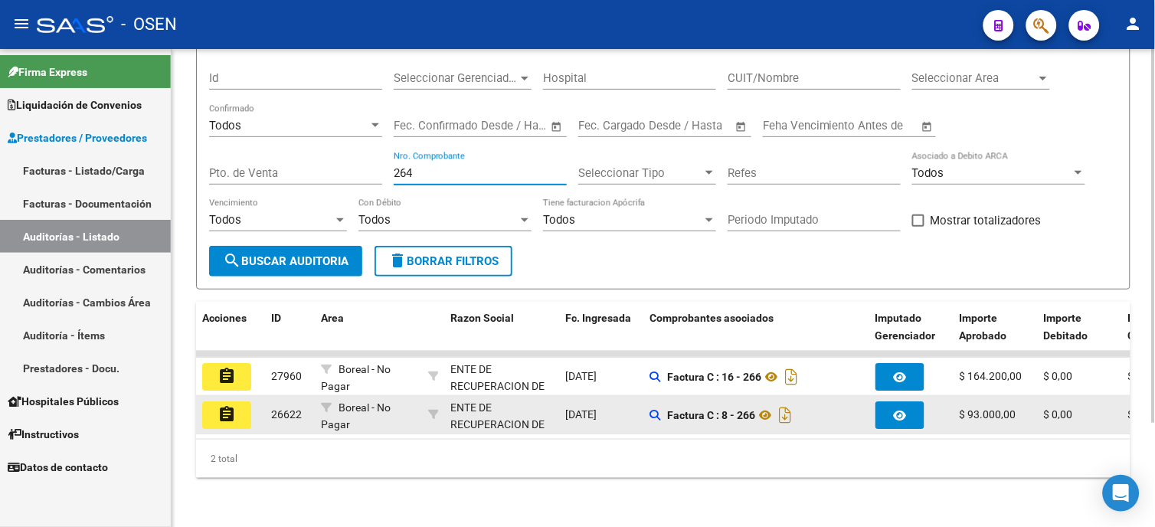
type input "264"
click at [236, 405] on button "assignment" at bounding box center [226, 415] width 49 height 28
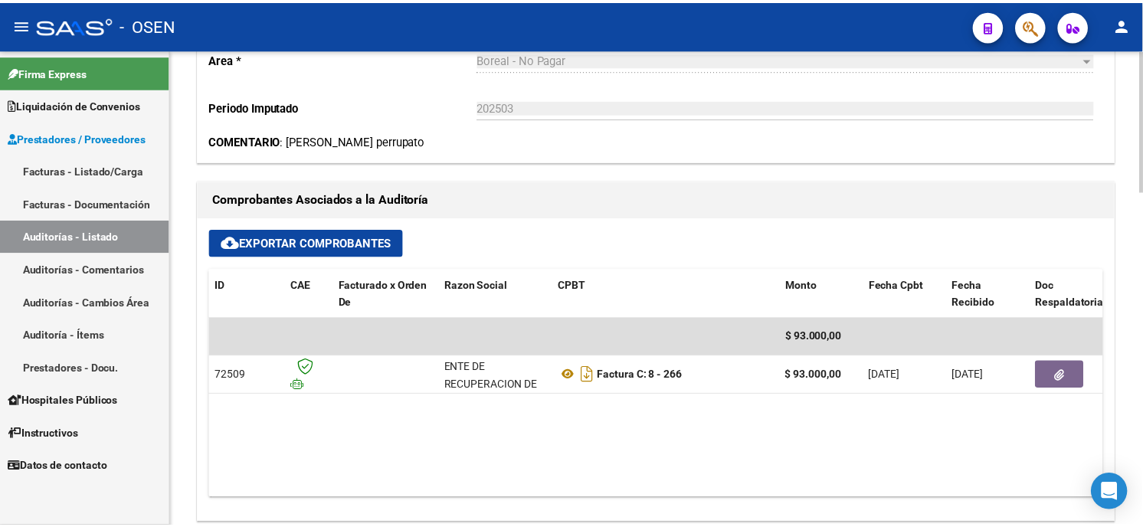
scroll to position [510, 0]
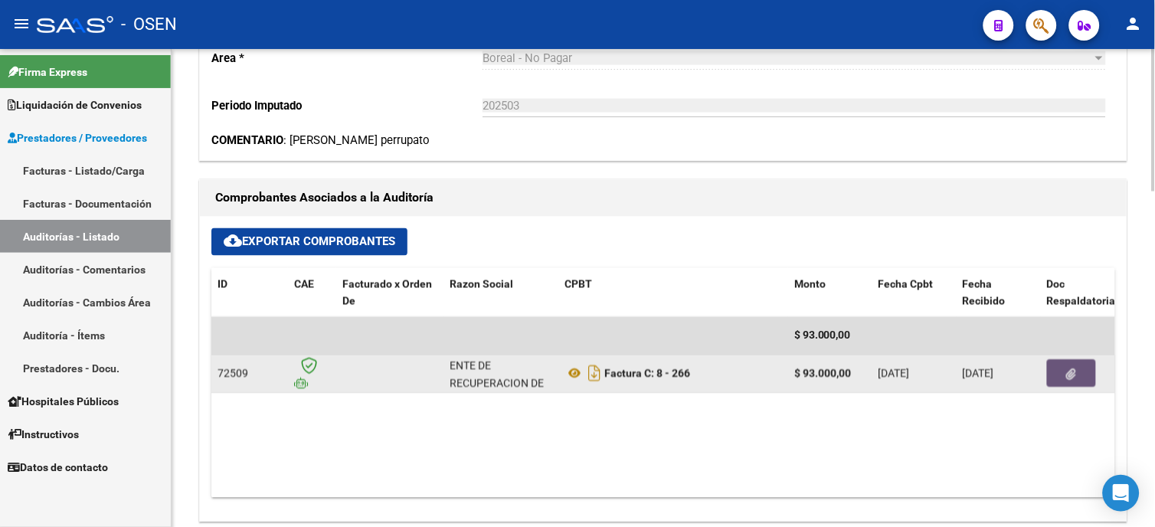
click at [1068, 379] on icon "button" at bounding box center [1072, 374] width 10 height 11
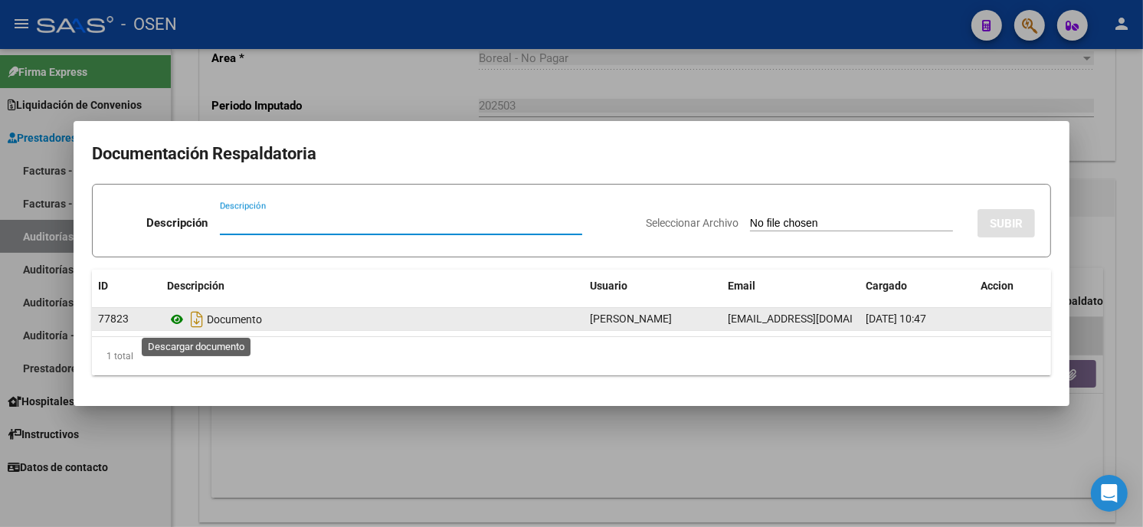
click at [179, 324] on icon at bounding box center [177, 319] width 20 height 18
